Goal: Information Seeking & Learning: Learn about a topic

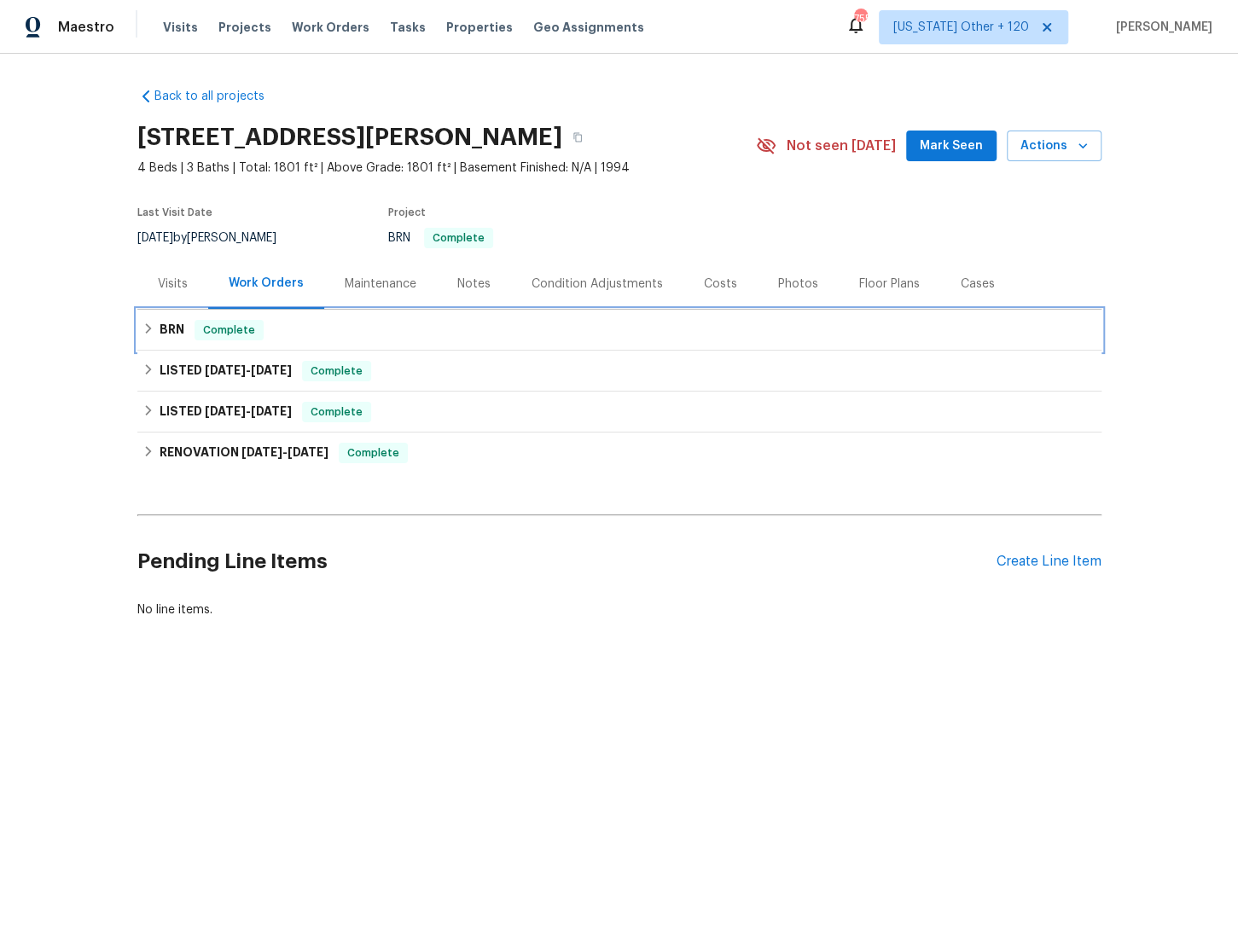
click at [145, 333] on icon at bounding box center [148, 329] width 12 height 12
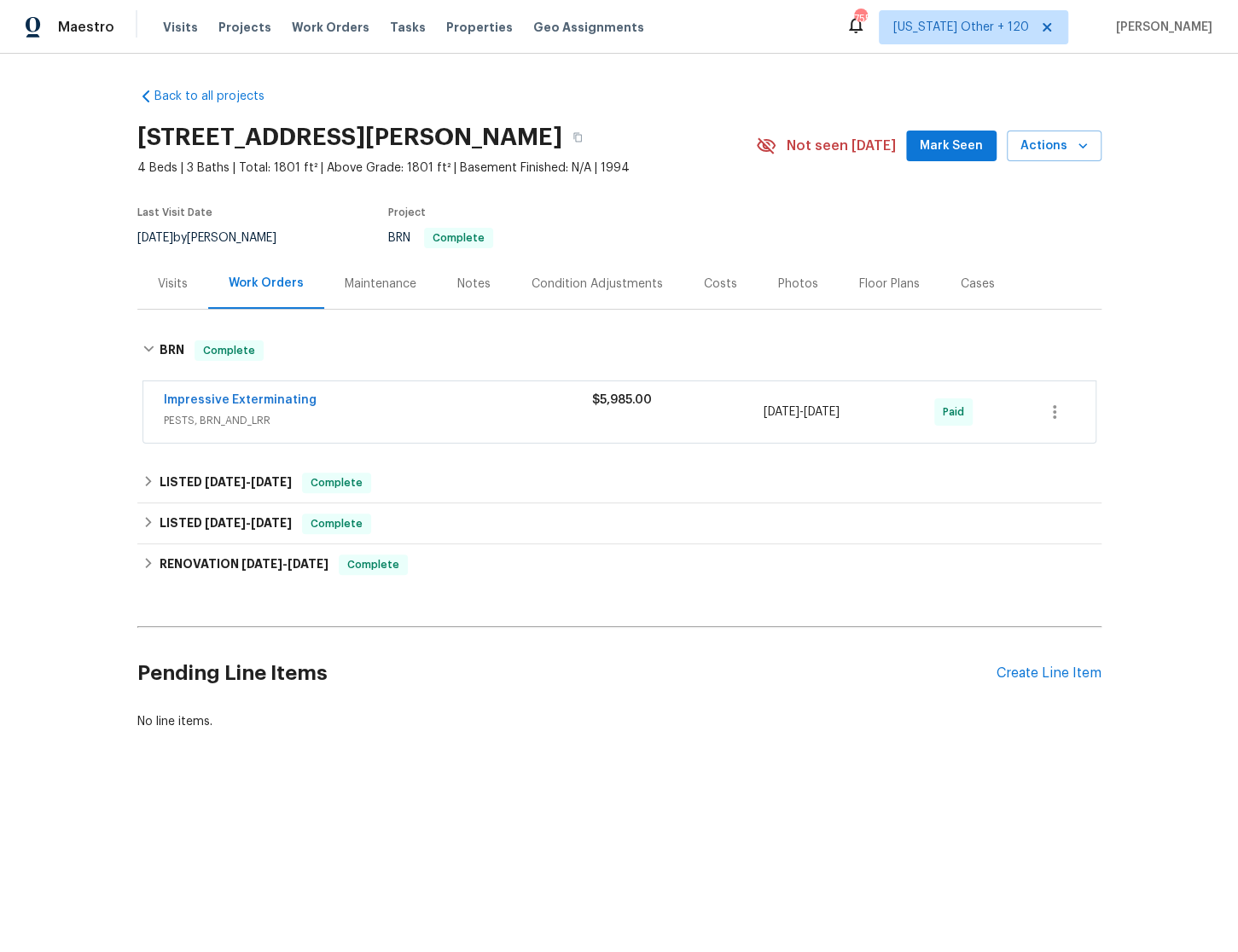
click at [399, 401] on div "Impressive Exterminating" at bounding box center [378, 402] width 428 height 21
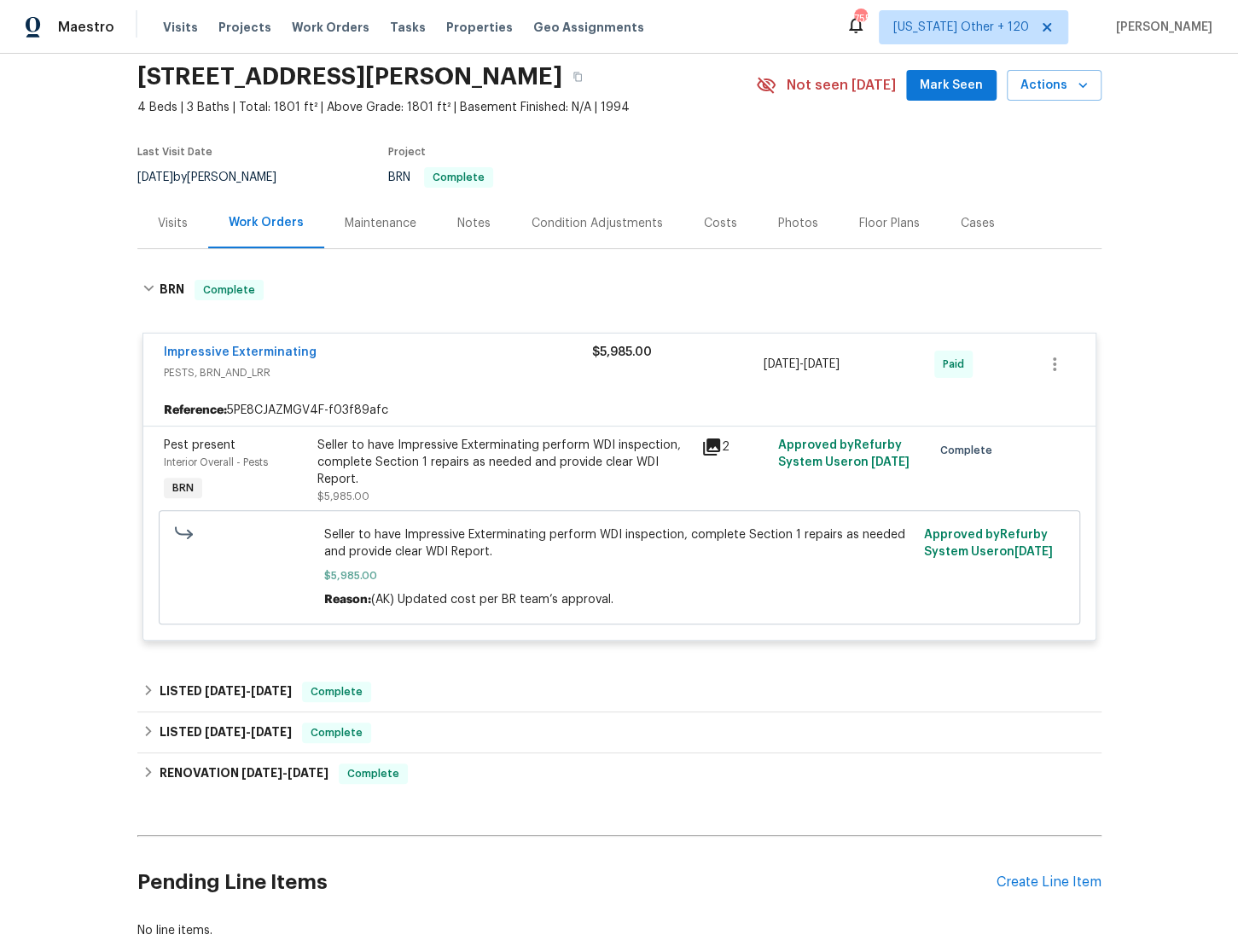
scroll to position [162, 0]
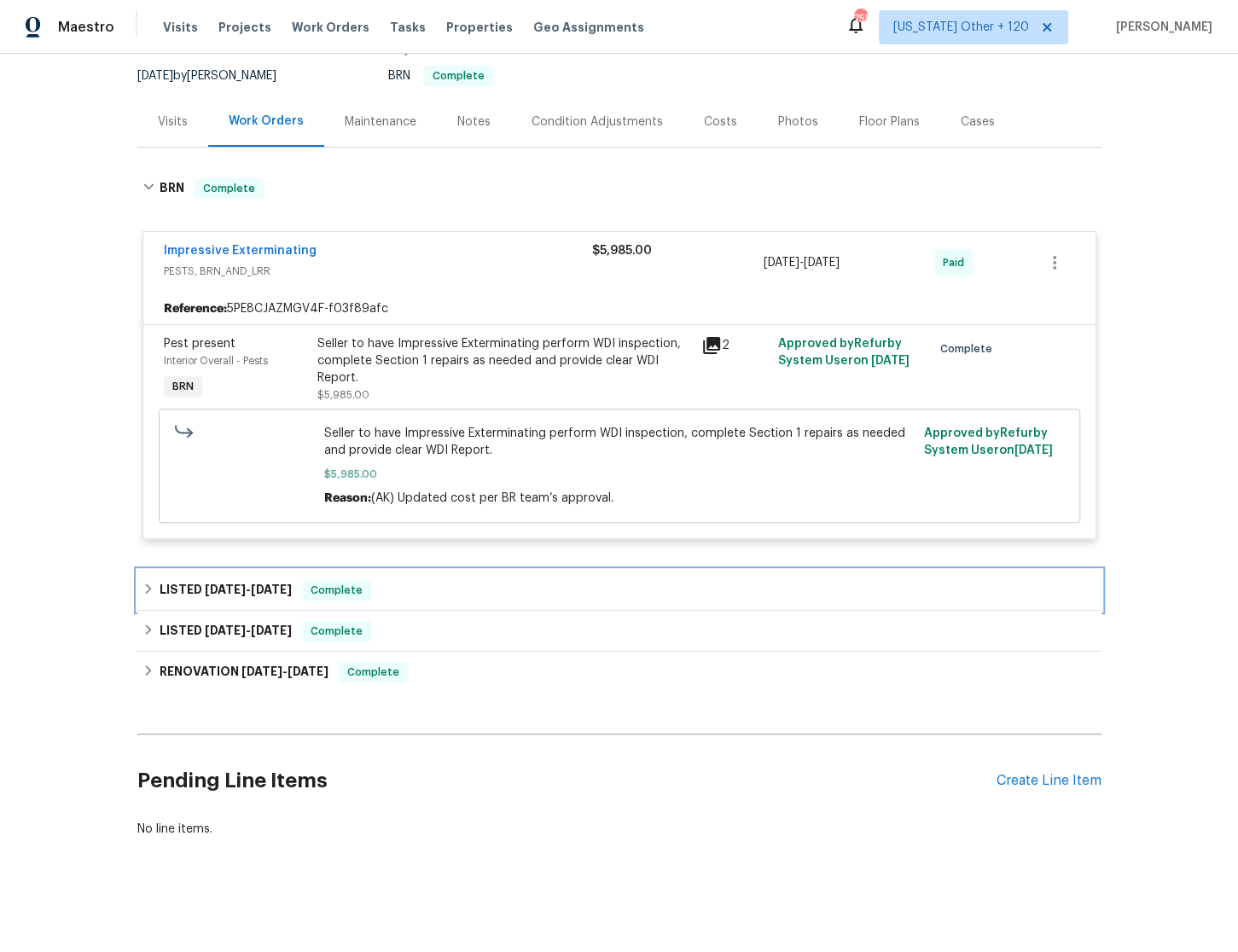
click at [144, 588] on icon at bounding box center [148, 589] width 12 height 12
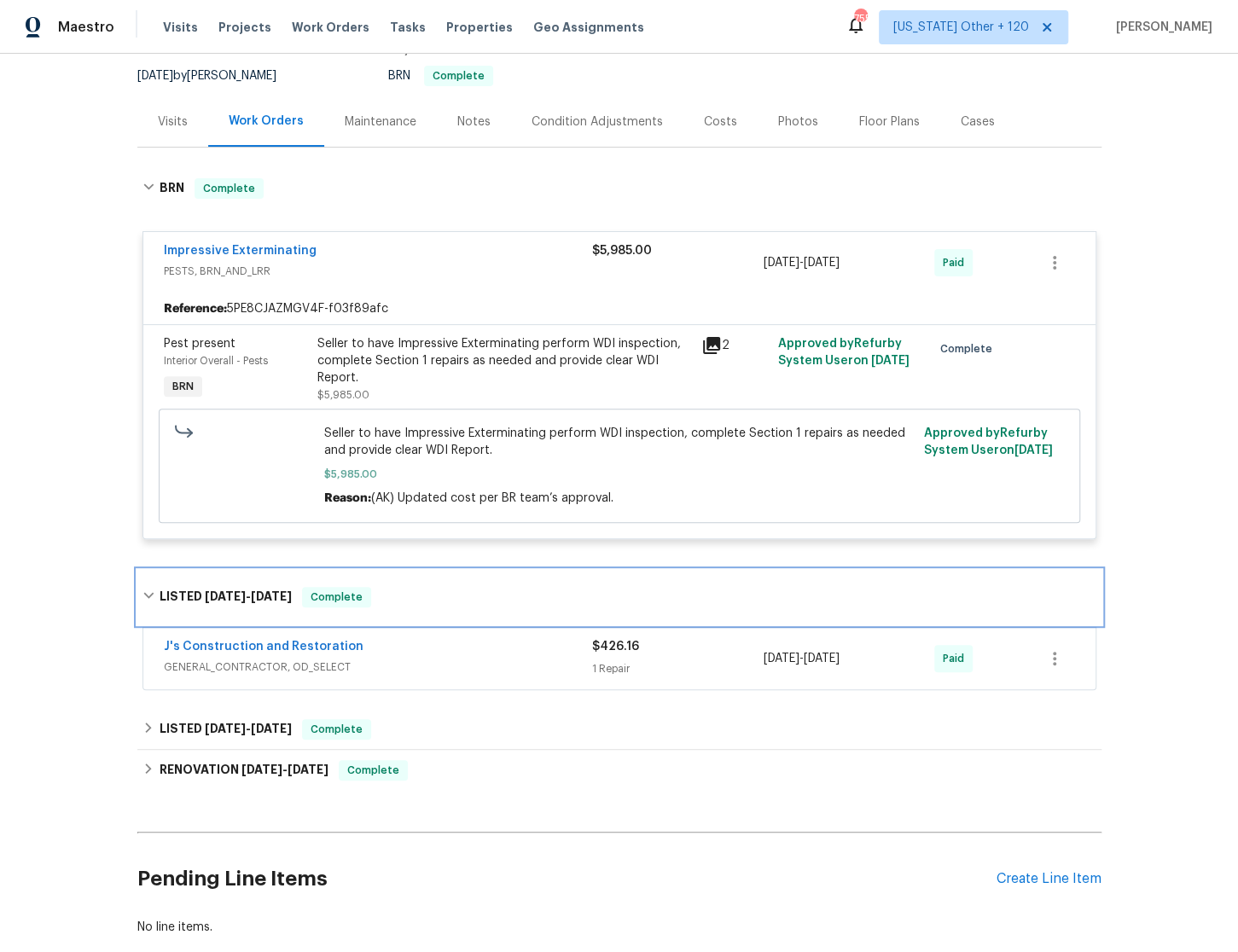
scroll to position [259, 0]
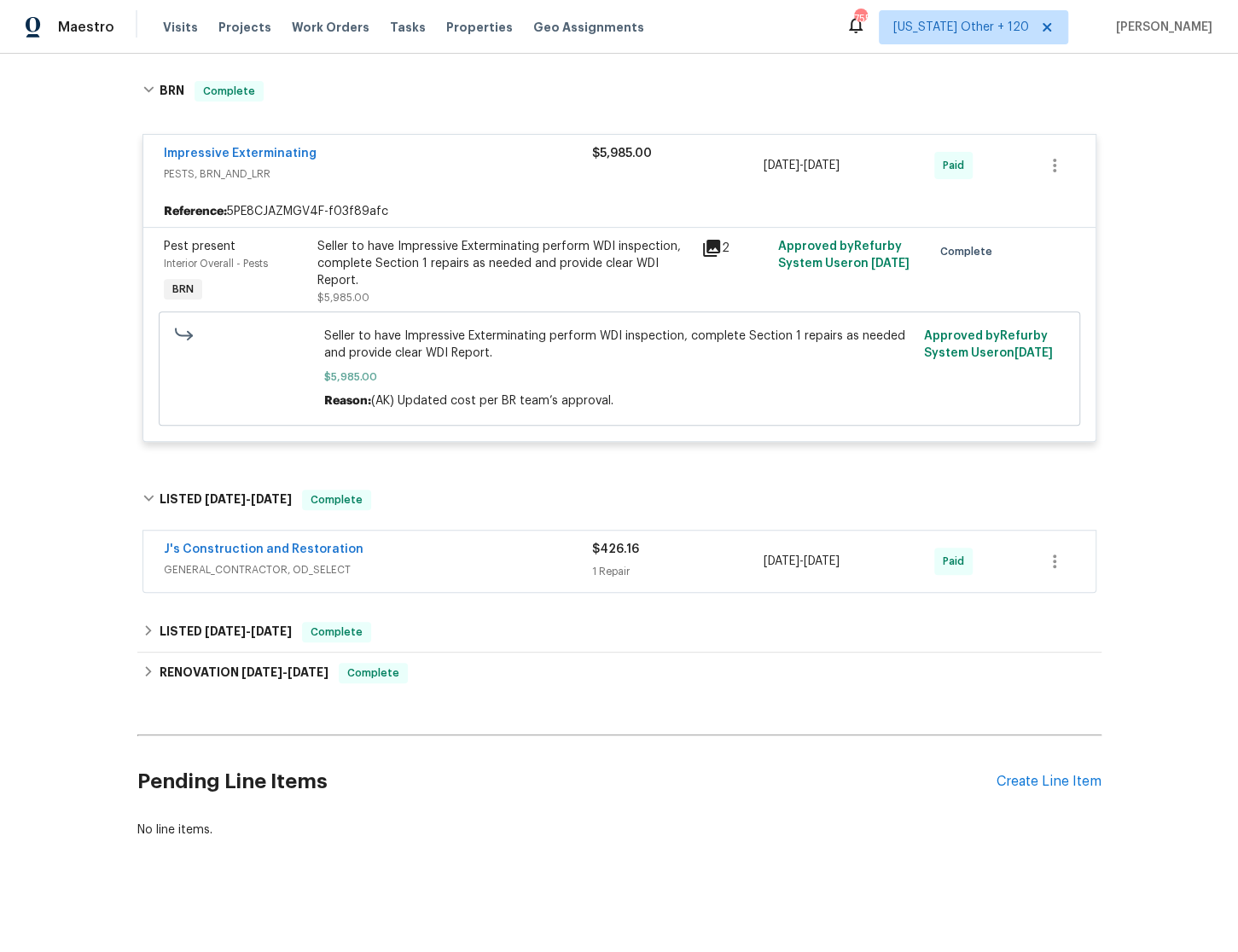
click at [426, 572] on span "GENERAL_CONTRACTOR, OD_SELECT" at bounding box center [378, 570] width 428 height 17
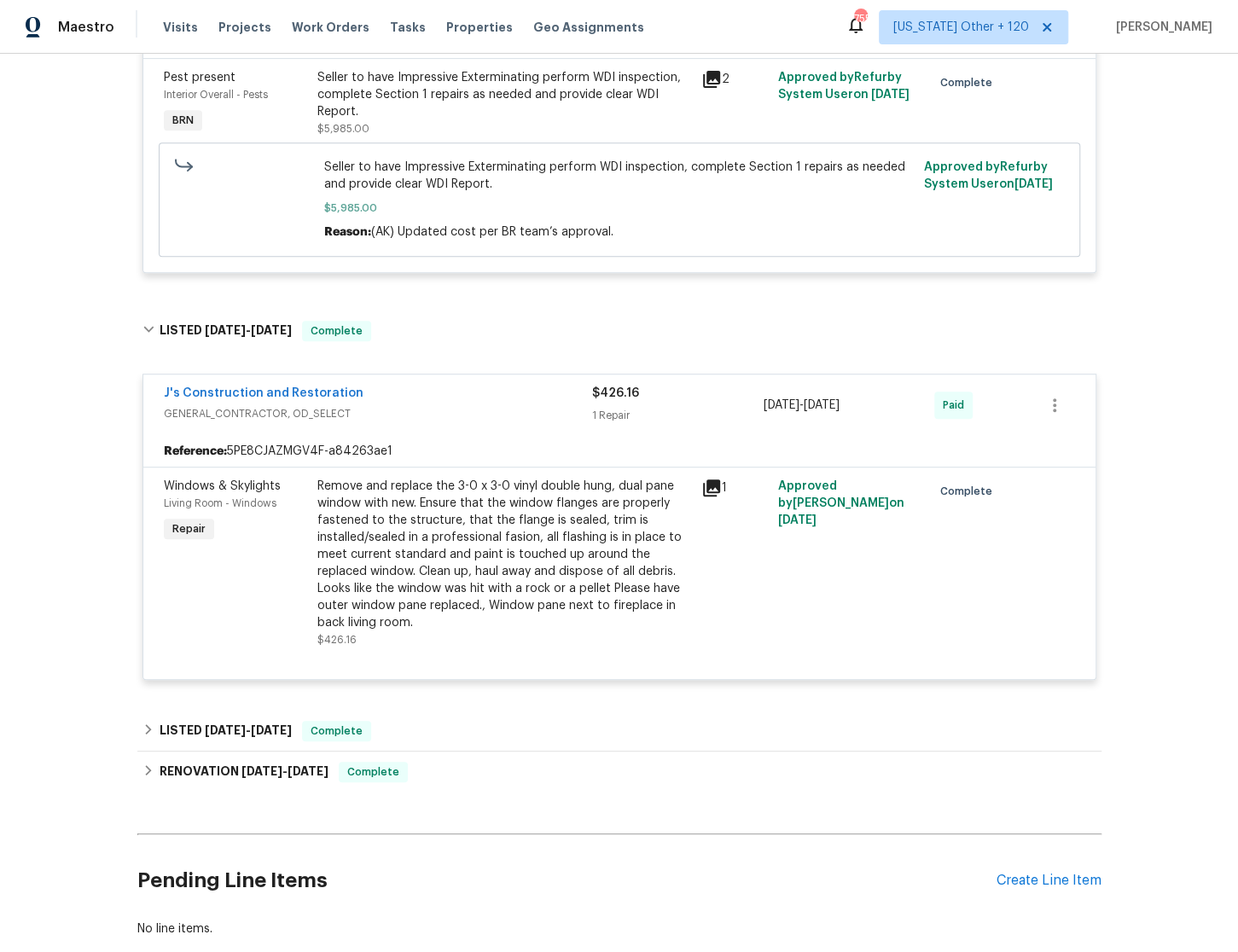
scroll to position [433, 0]
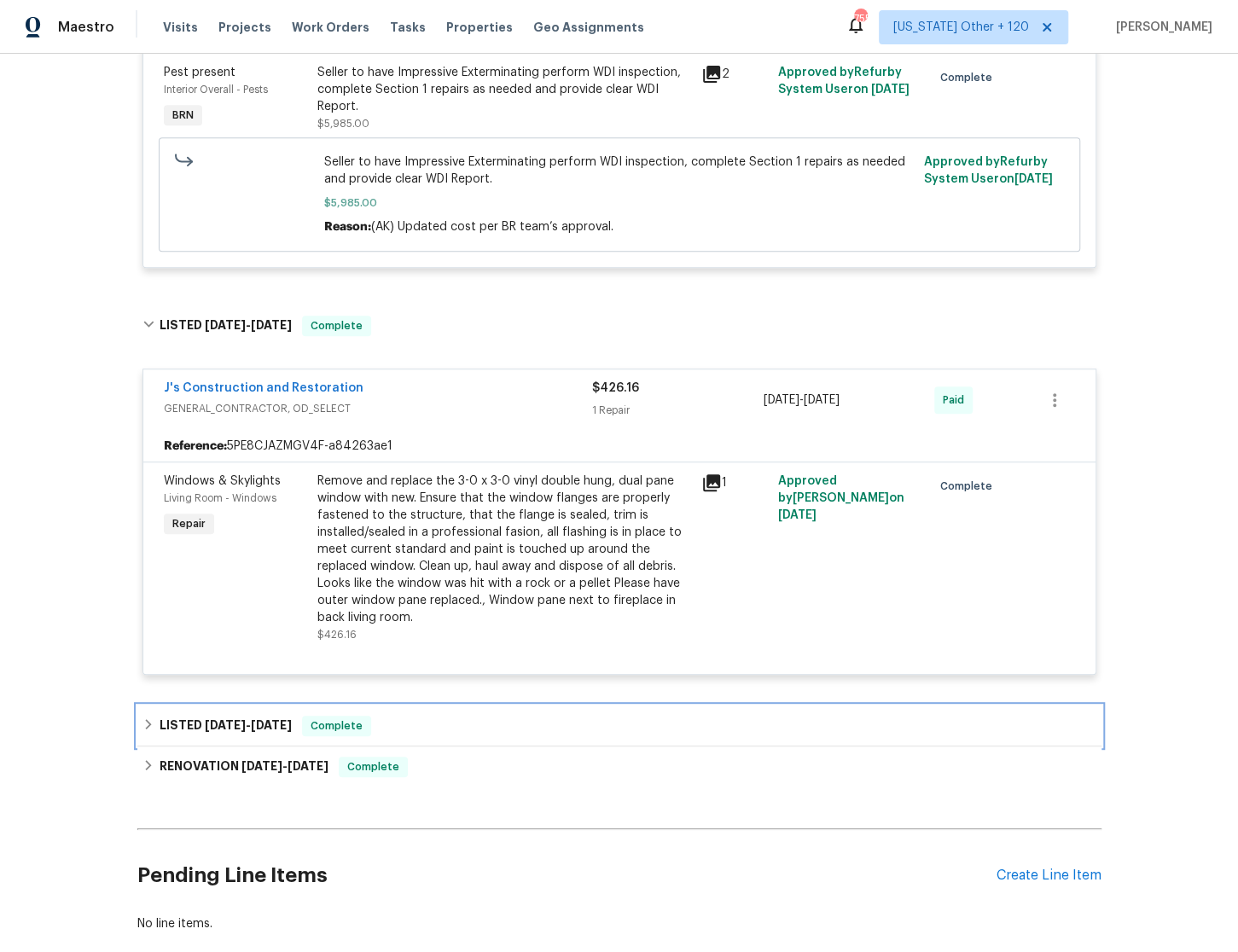
click at [150, 720] on icon at bounding box center [148, 724] width 12 height 12
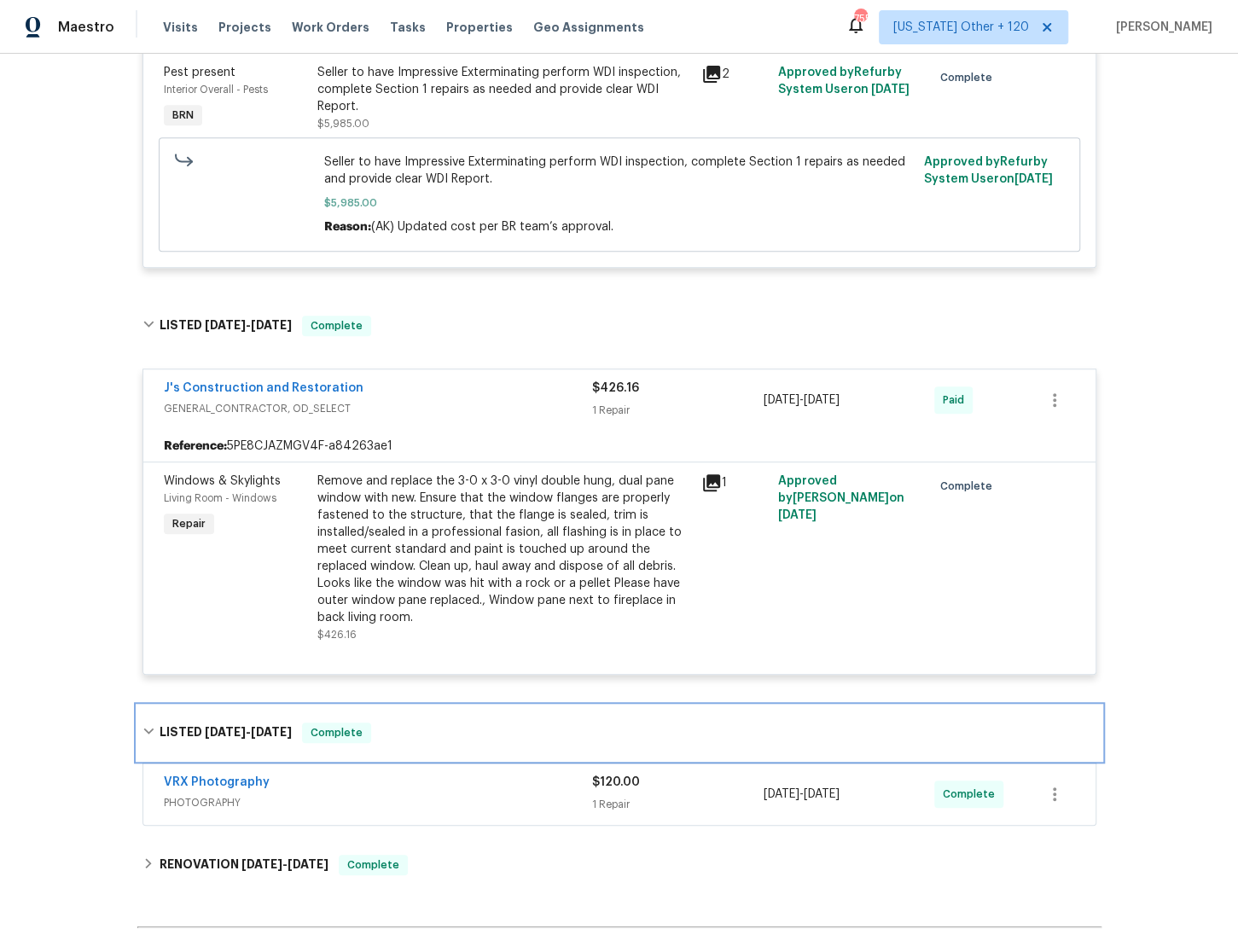
scroll to position [624, 0]
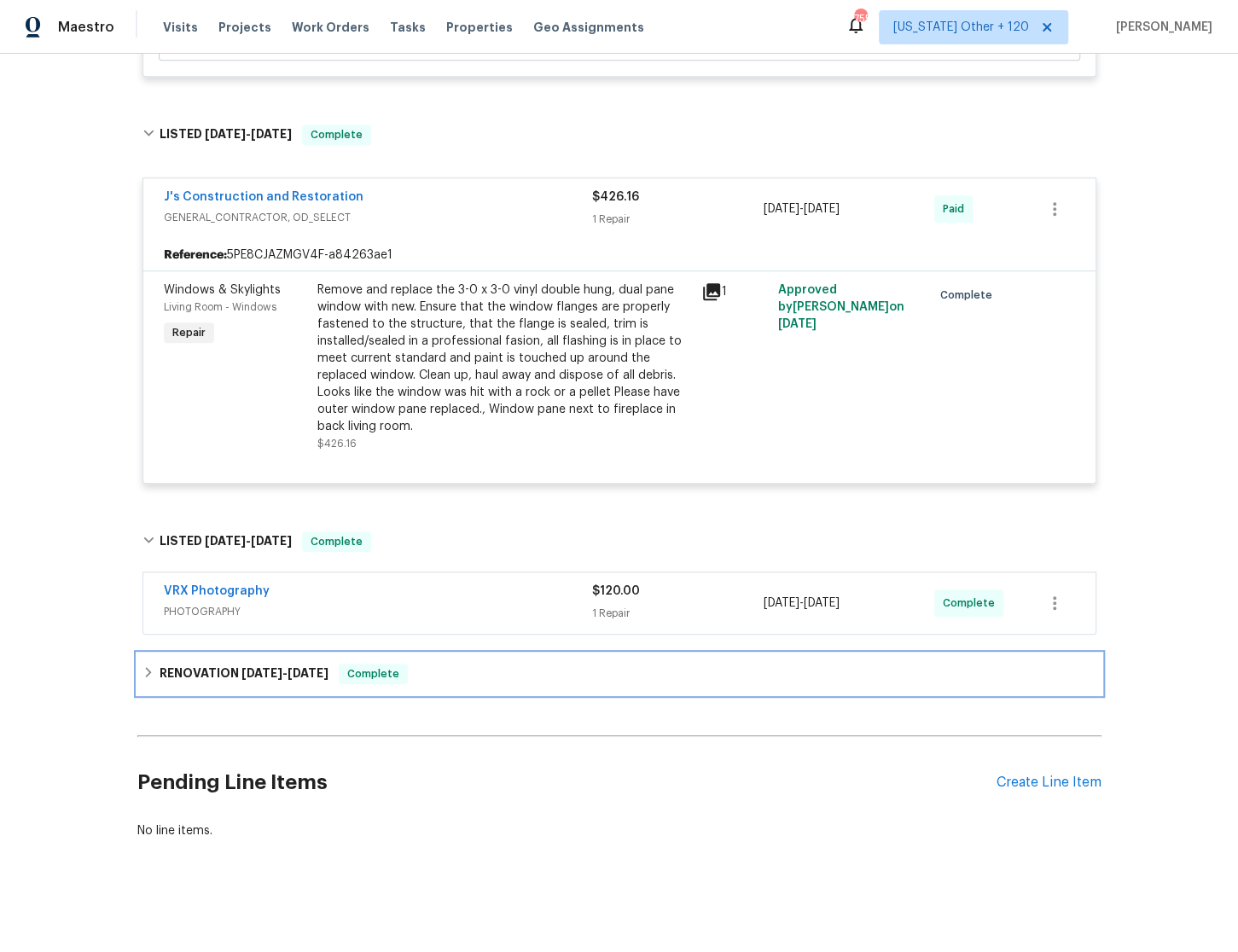
click at [139, 674] on div "RENOVATION [DATE] - [DATE] Complete" at bounding box center [619, 673] width 964 height 40
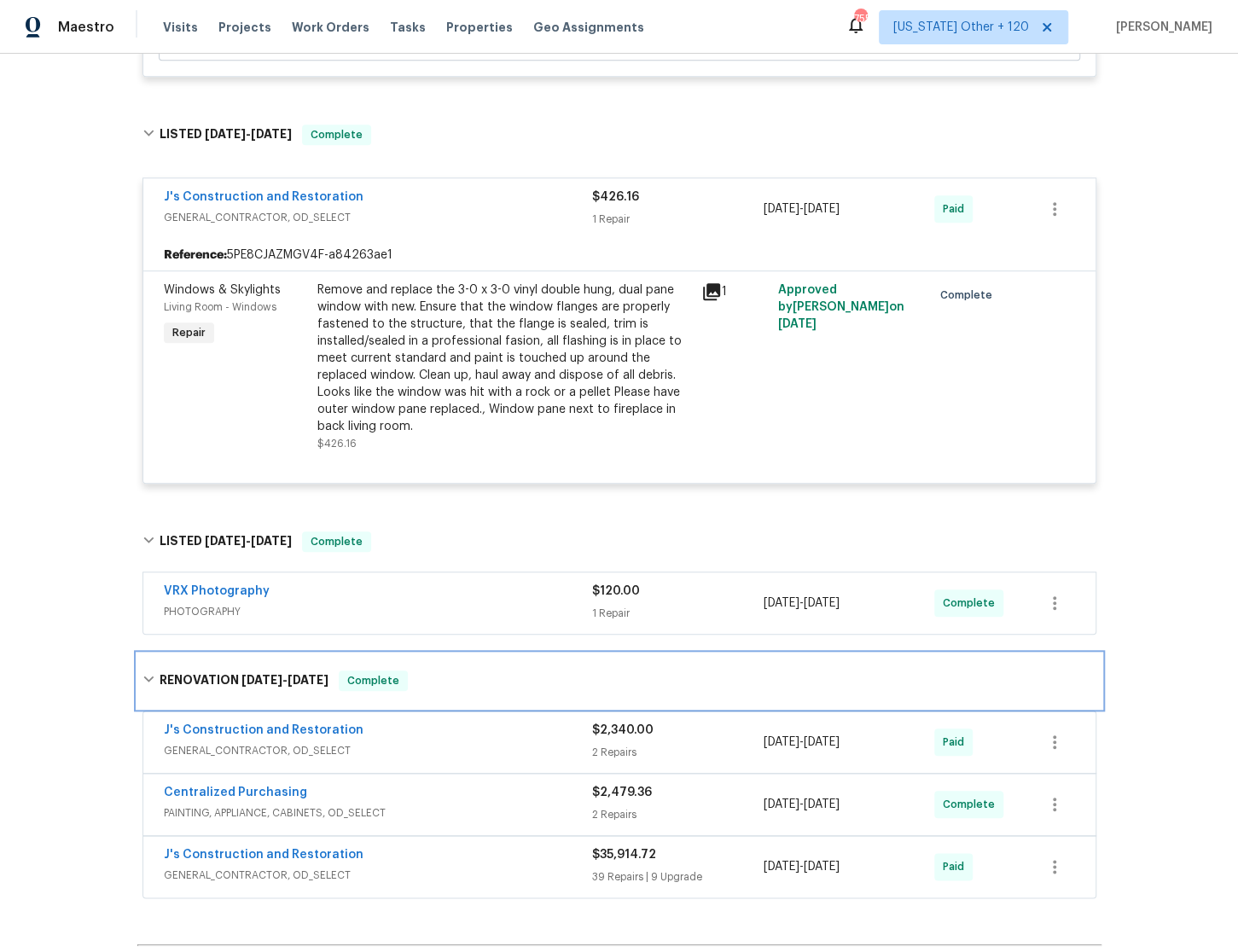
scroll to position [832, 0]
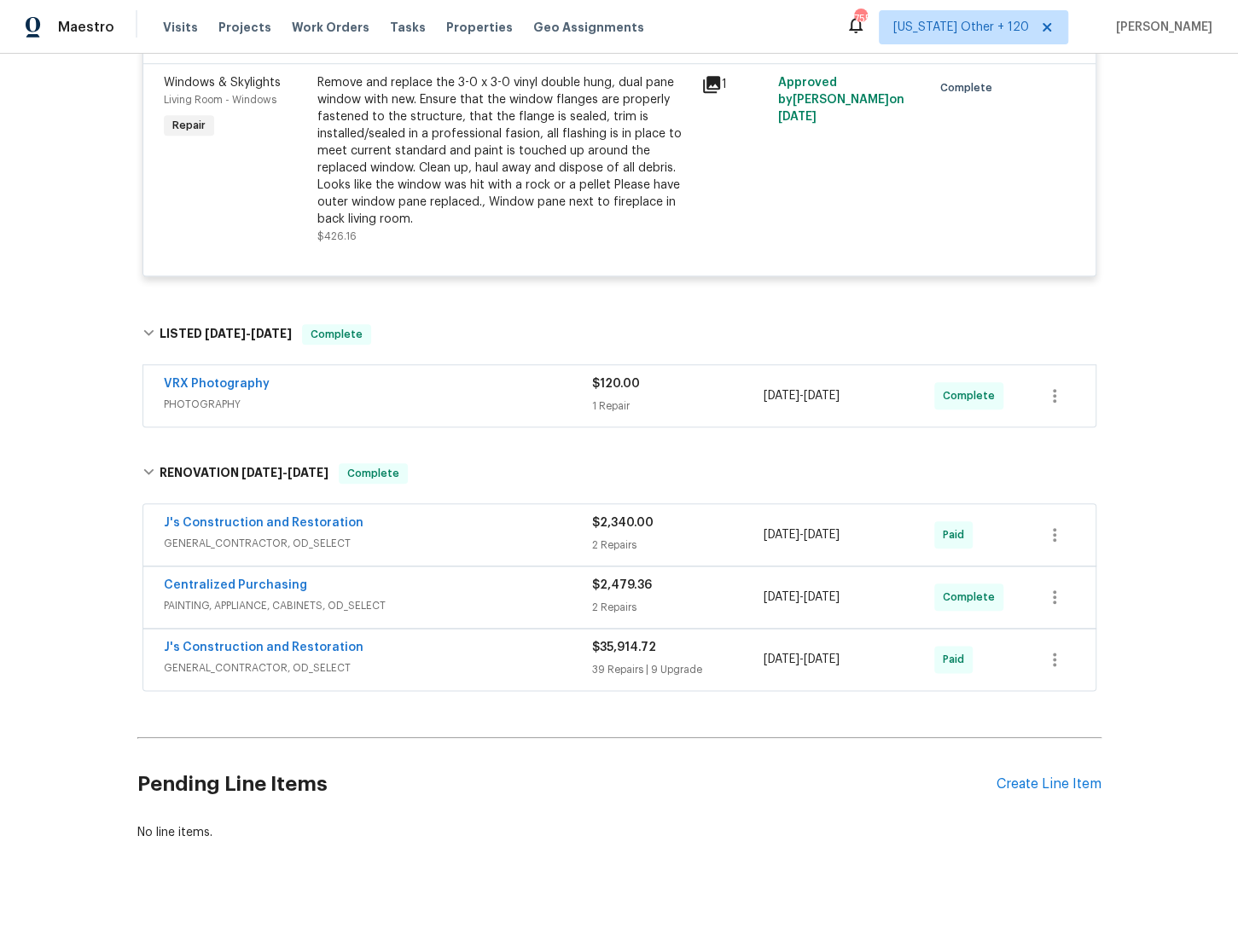
click at [485, 537] on span "GENERAL_CONTRACTOR, OD_SELECT" at bounding box center [378, 543] width 428 height 17
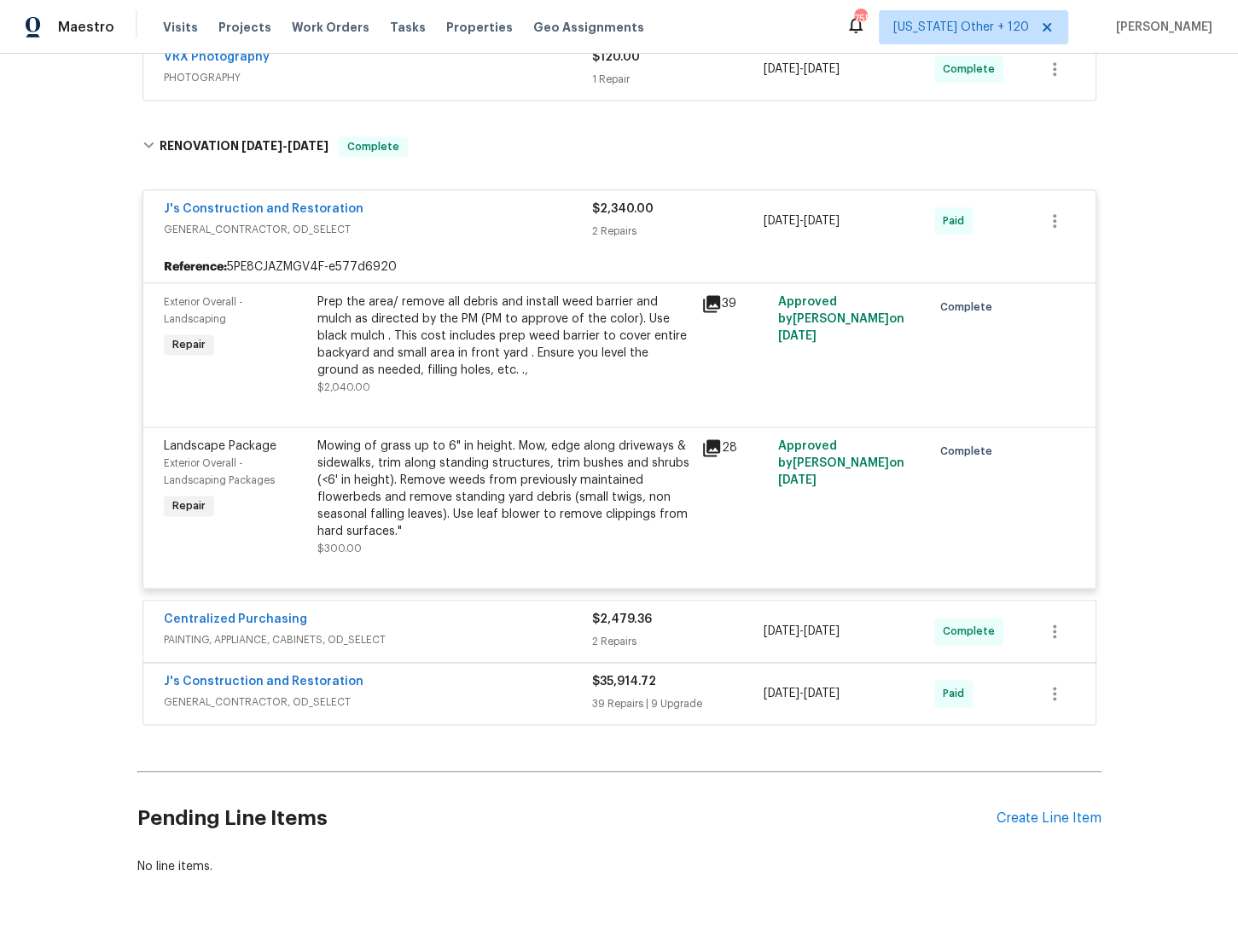
scroll to position [1192, 0]
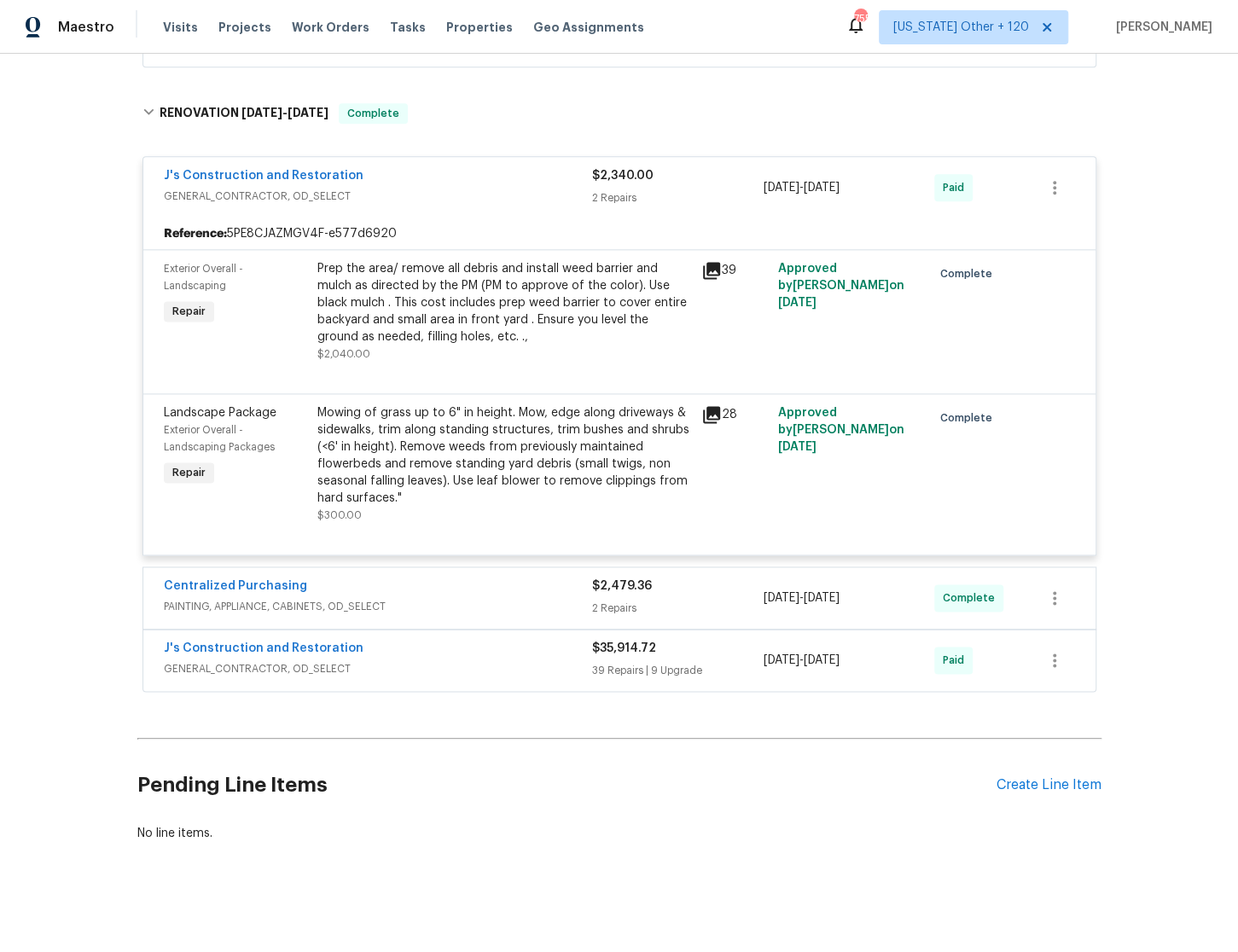
click at [495, 660] on span "GENERAL_CONTRACTOR, OD_SELECT" at bounding box center [378, 669] width 428 height 17
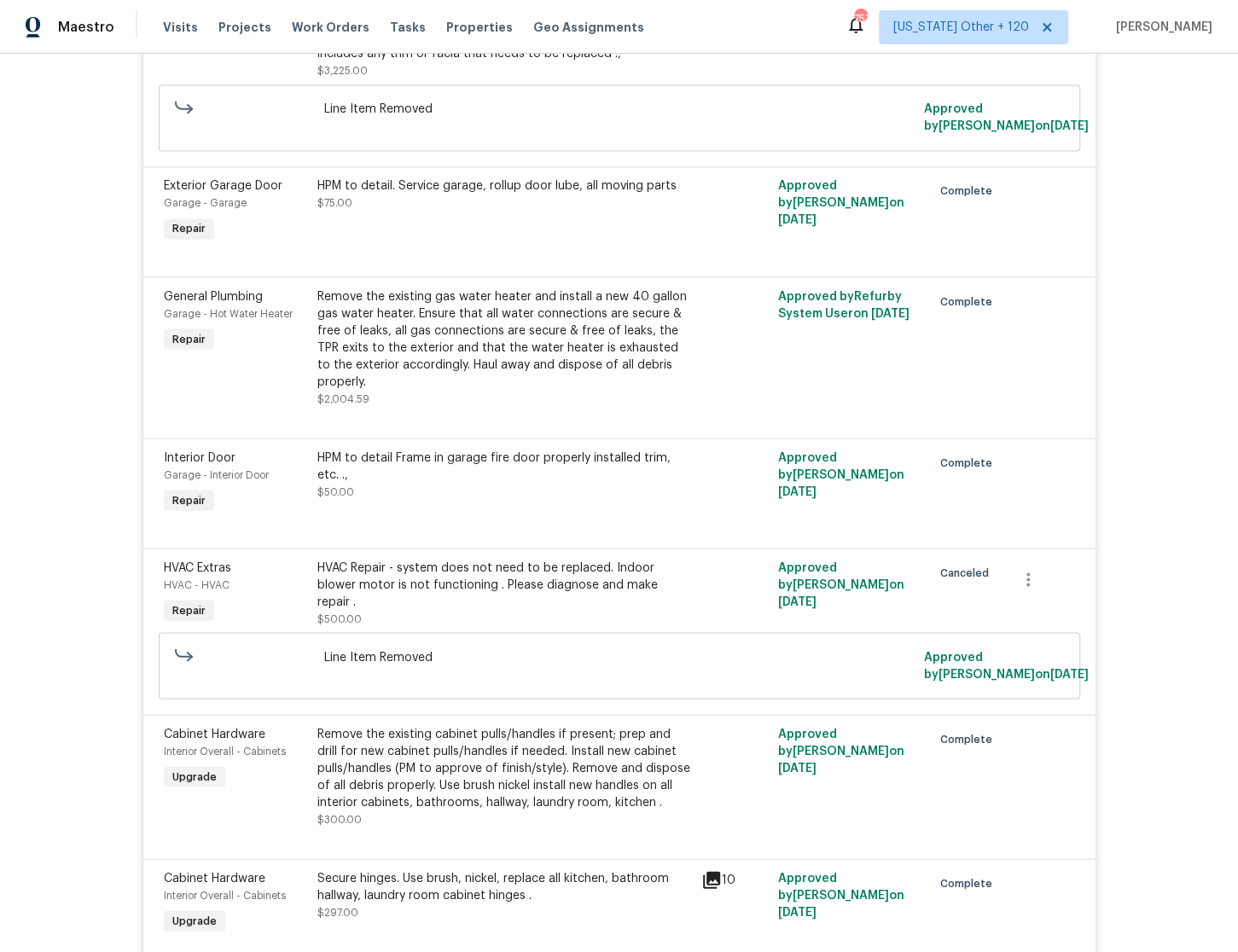
scroll to position [5881, 0]
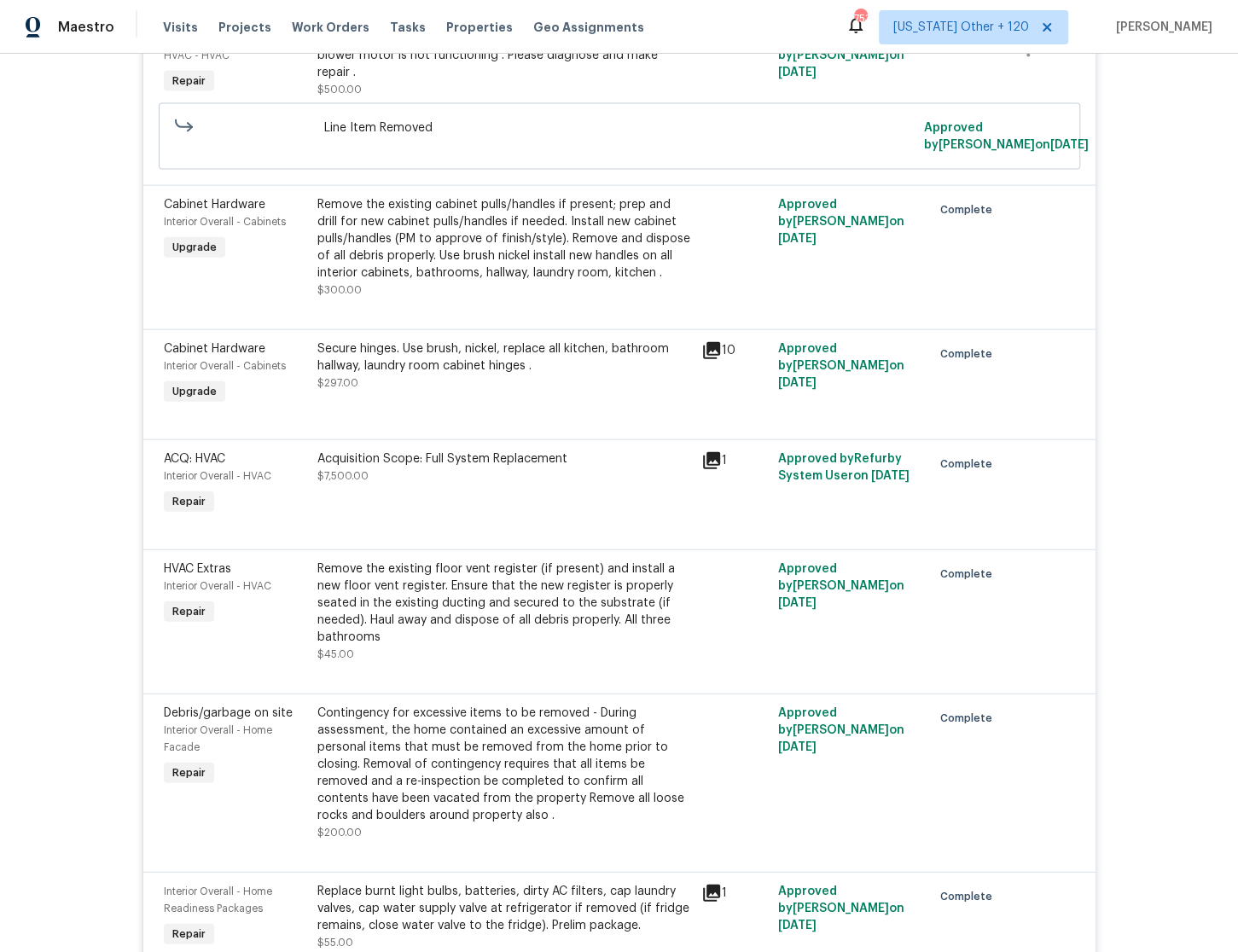
click at [703, 452] on icon at bounding box center [712, 460] width 17 height 17
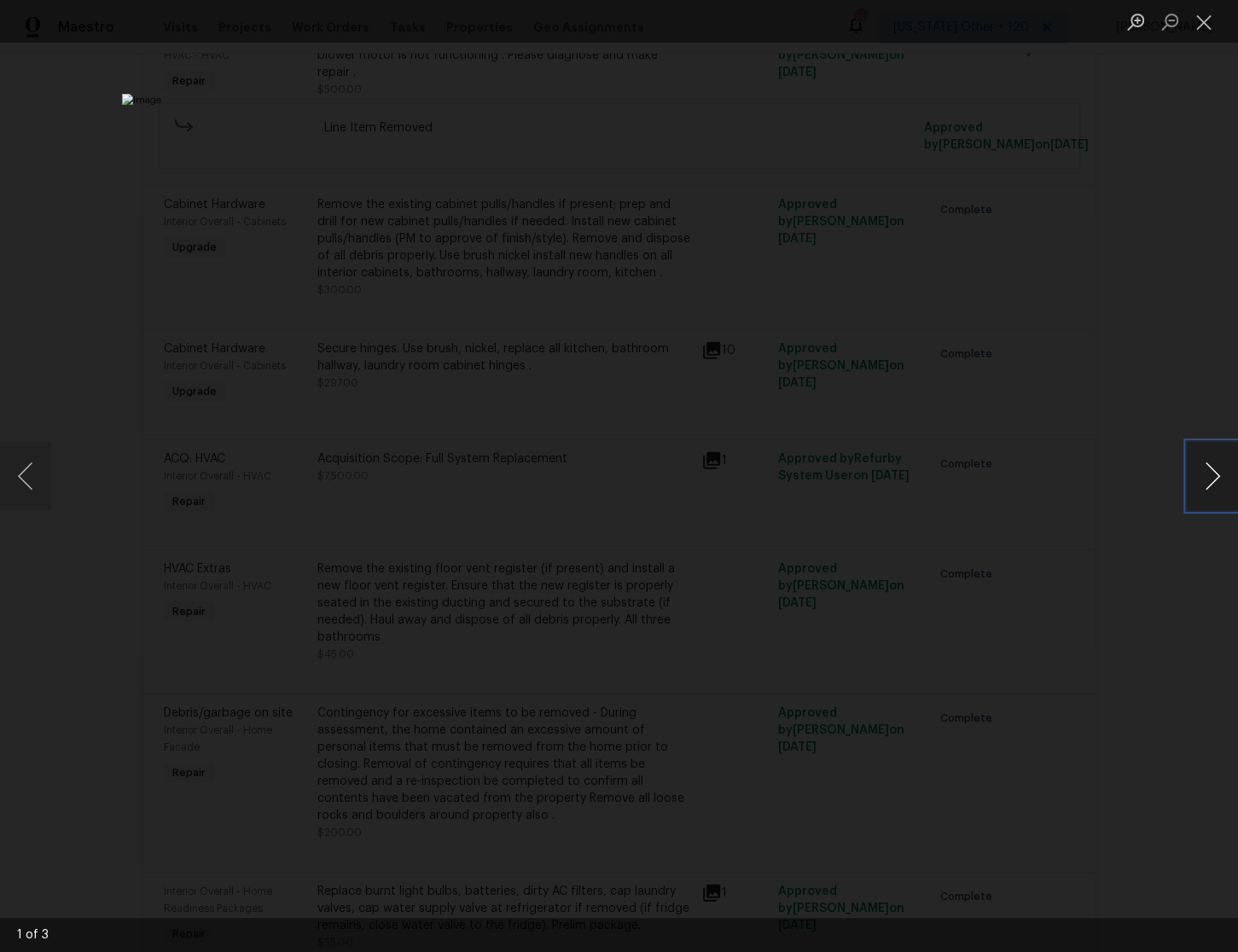
click at [1217, 468] on button "Next image" at bounding box center [1213, 476] width 51 height 68
click at [1194, 23] on button "Close lightbox" at bounding box center [1204, 22] width 34 height 30
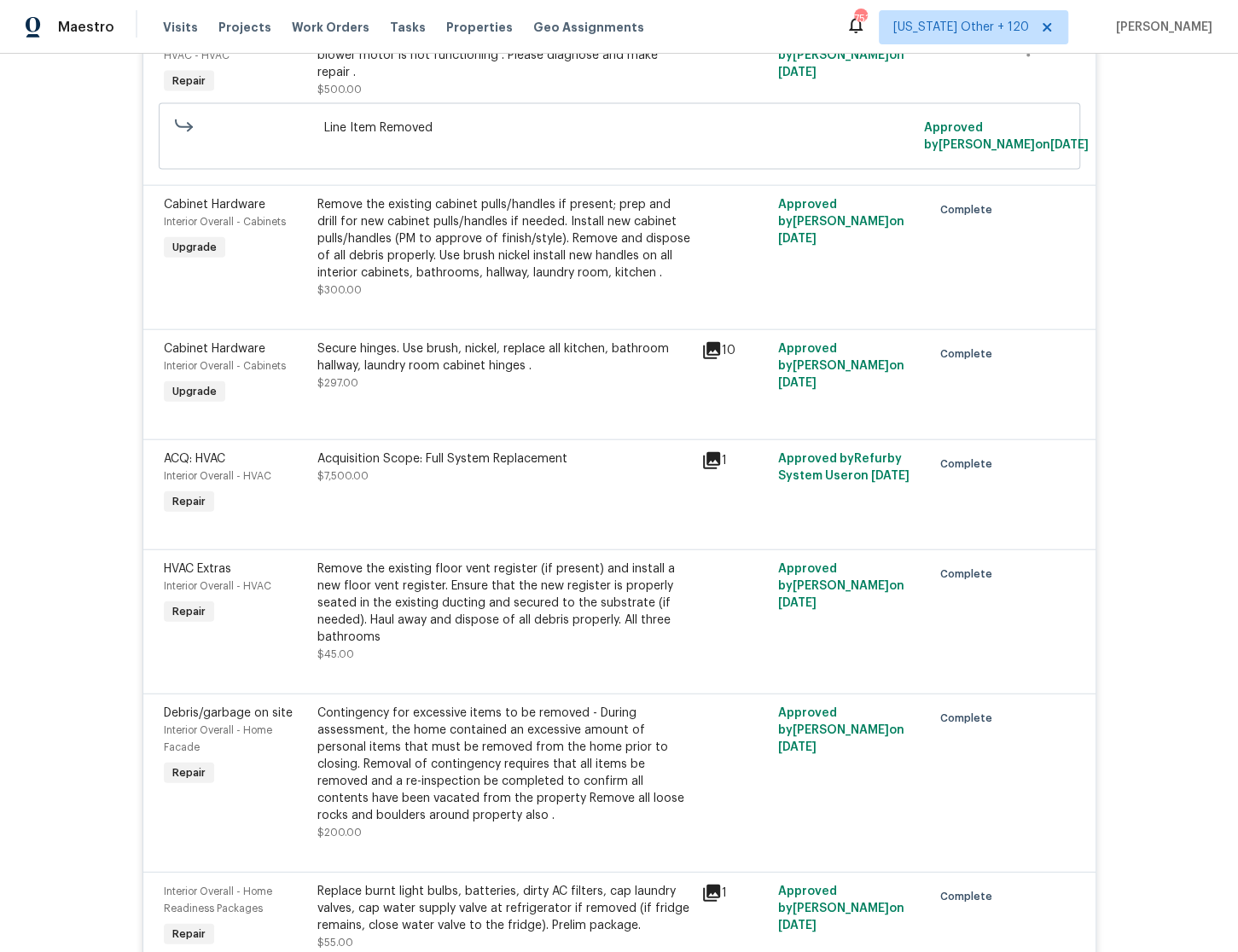
click at [365, 450] on div "Acquisition Scope: Full System Replacement" at bounding box center [504, 459] width 374 height 17
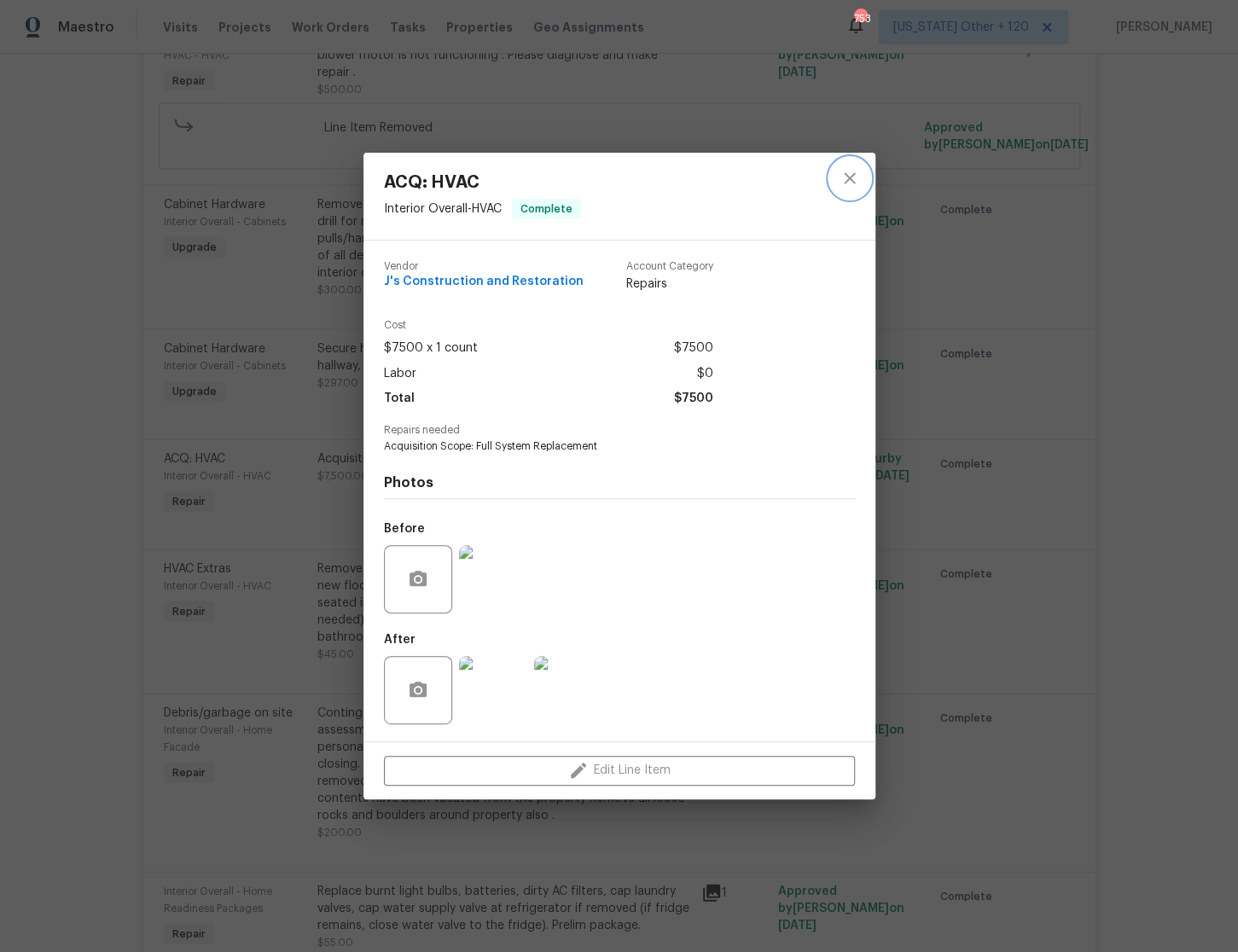
click at [850, 185] on icon "close" at bounding box center [850, 179] width 21 height 21
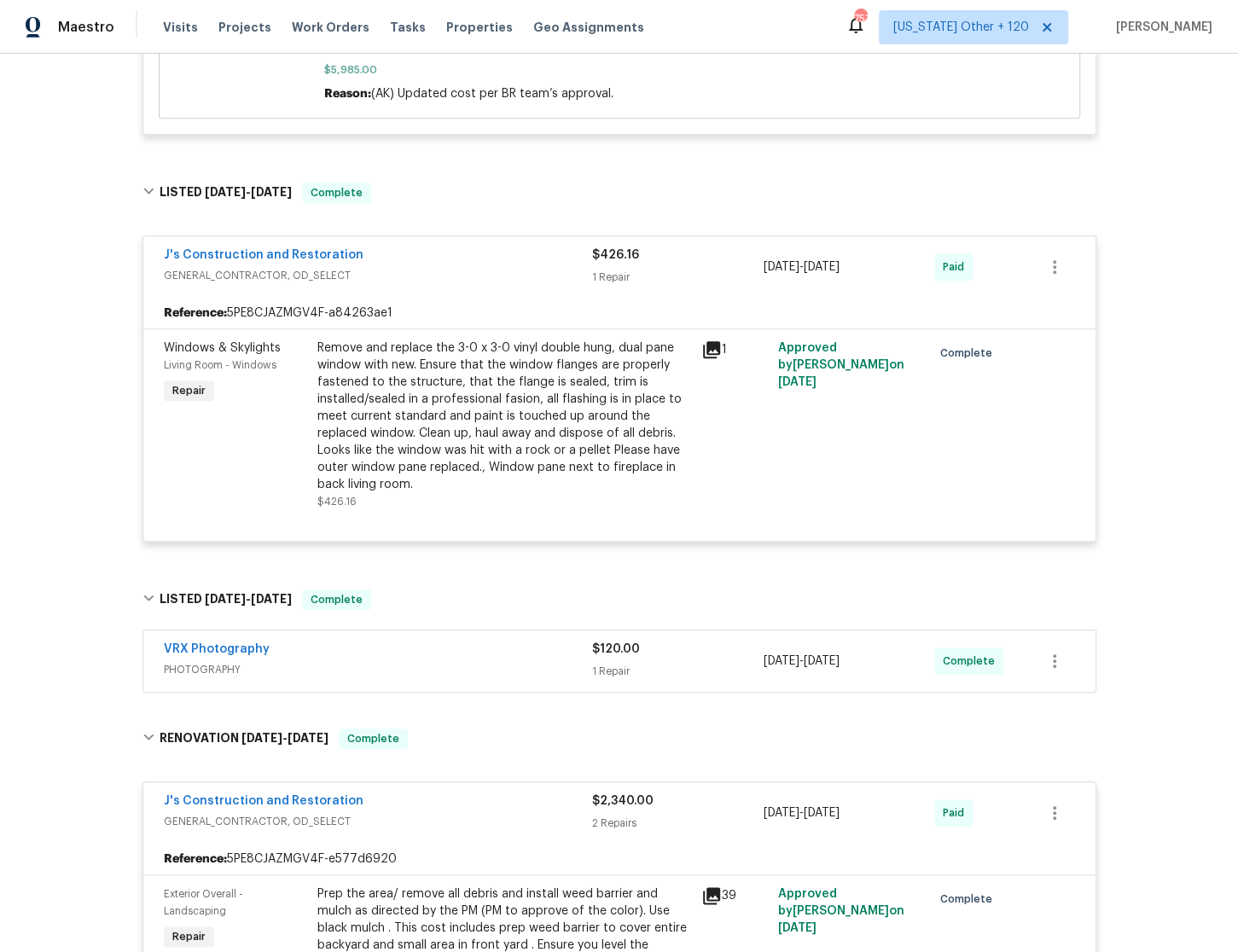
scroll to position [0, 0]
